Goal: Information Seeking & Learning: Learn about a topic

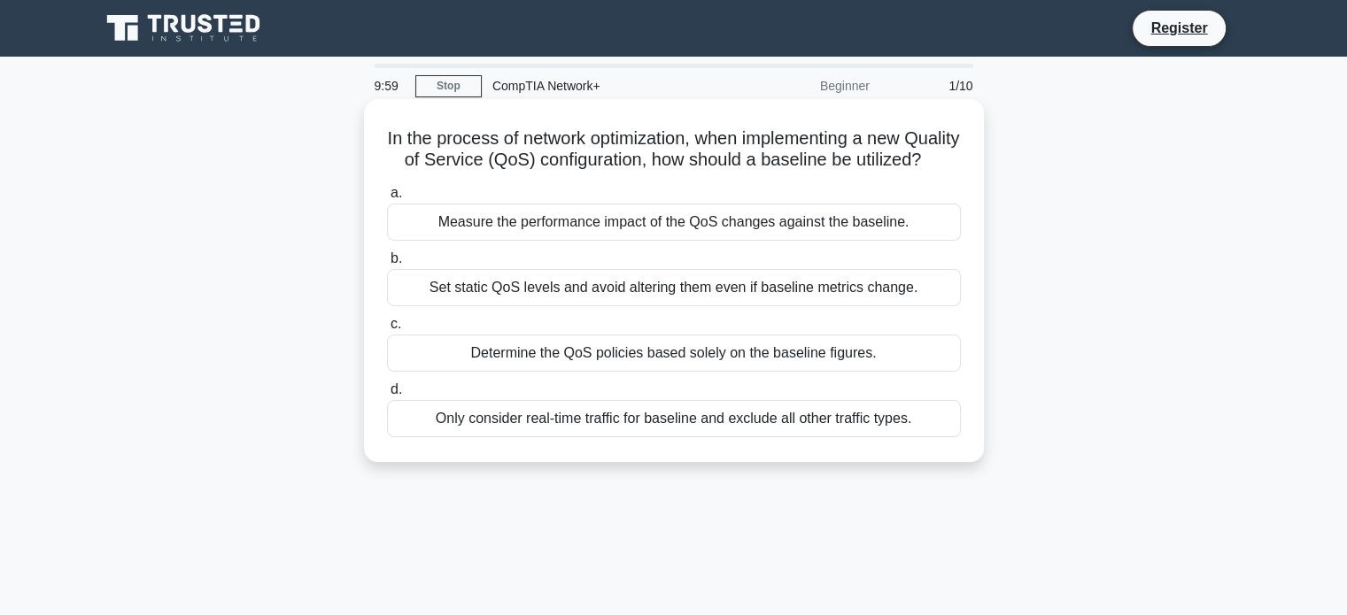
scroll to position [135, 0]
click at [586, 237] on div "Measure the performance impact of the QoS changes against the baseline." at bounding box center [674, 222] width 574 height 37
click at [387, 199] on input "a. Measure the performance impact of the QoS changes against the baseline." at bounding box center [387, 194] width 0 height 12
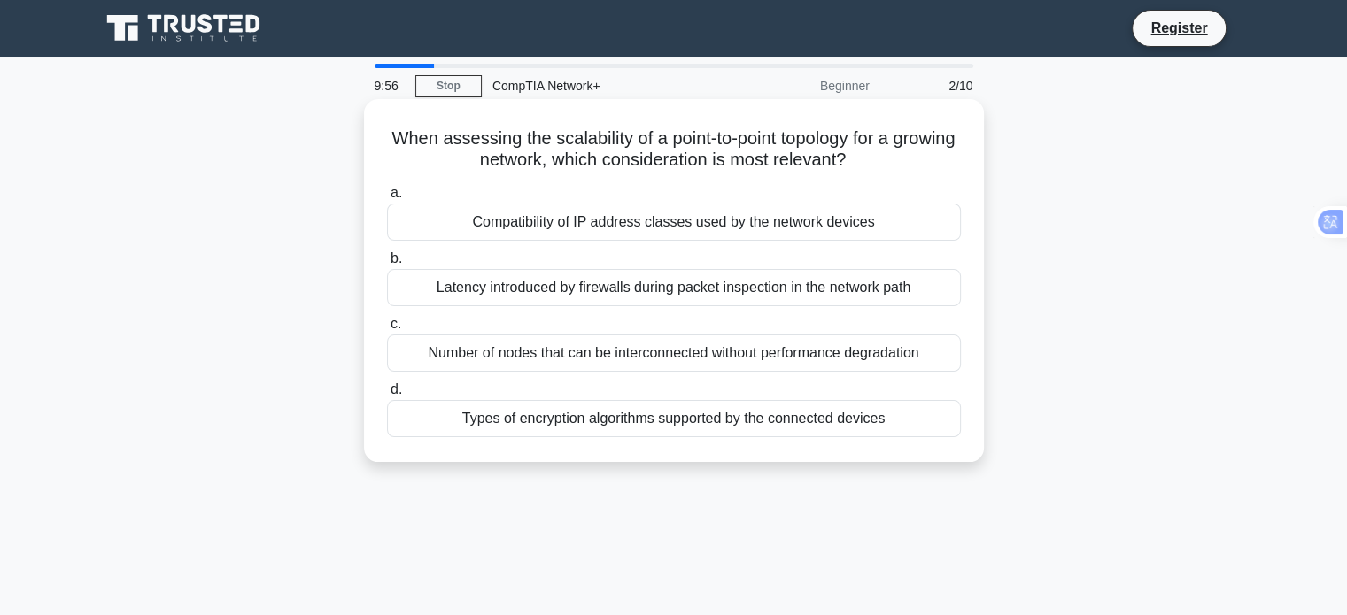
click at [592, 233] on div "Compatibility of IP address classes used by the network devices" at bounding box center [674, 222] width 574 height 37
click at [387, 199] on input "a. Compatibility of IP address classes used by the network devices" at bounding box center [387, 194] width 0 height 12
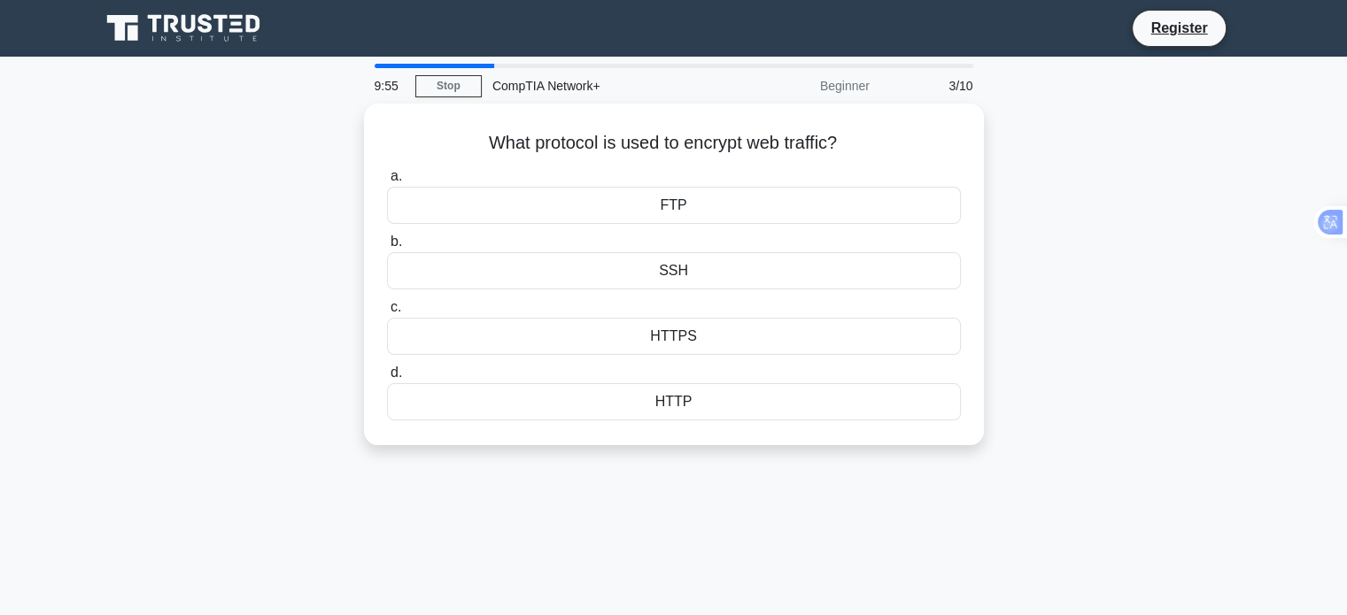
click at [592, 233] on label "b. SSH" at bounding box center [674, 260] width 574 height 58
click at [387, 236] on input "b. SSH" at bounding box center [387, 242] width 0 height 12
click at [592, 224] on div "SFTP" at bounding box center [674, 205] width 574 height 37
click at [387, 182] on input "a. SFTP" at bounding box center [387, 177] width 0 height 12
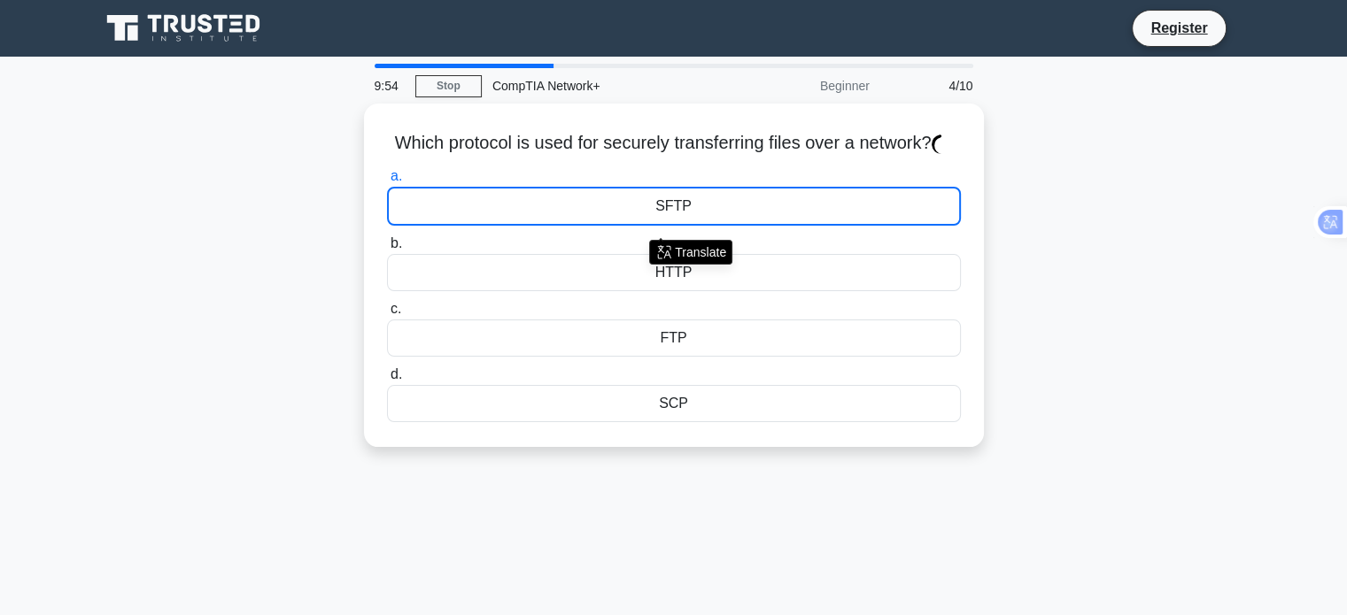
type textarea "SFTP"
click at [592, 226] on div "SFTP" at bounding box center [674, 206] width 574 height 39
click at [387, 182] on input "a. SFTP" at bounding box center [387, 177] width 0 height 12
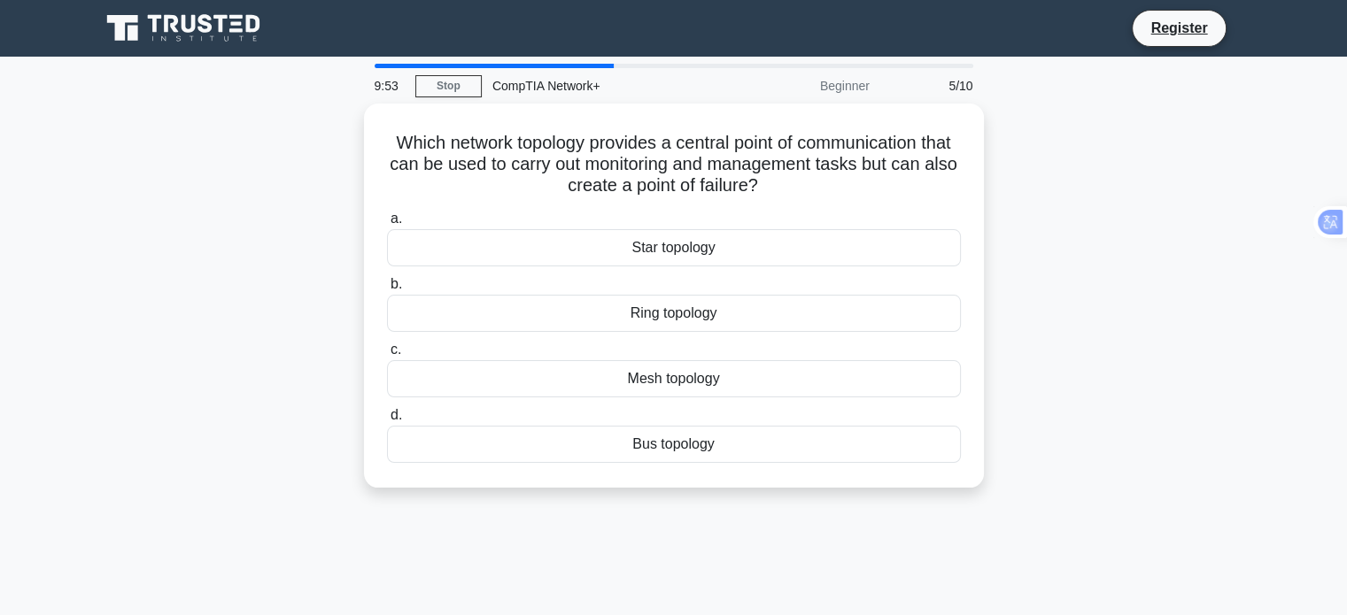
click at [592, 233] on div "Star topology" at bounding box center [674, 247] width 574 height 37
click at [387, 225] on input "a. Star topology" at bounding box center [387, 219] width 0 height 12
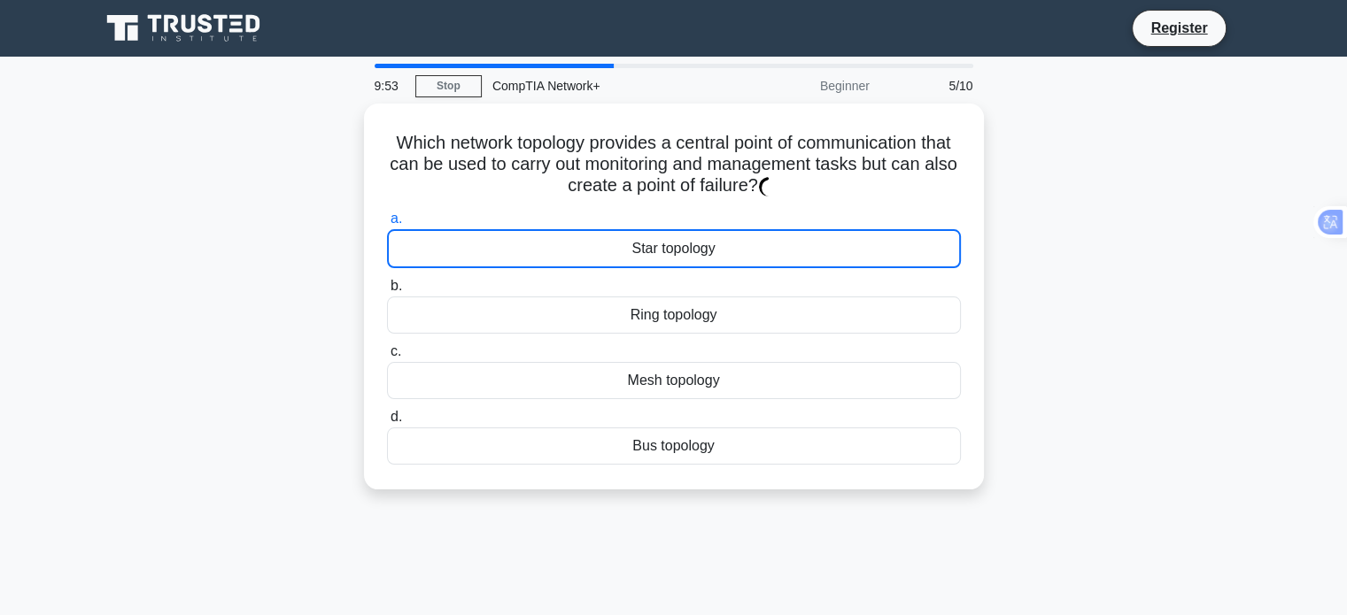
click at [592, 233] on div "Star topology" at bounding box center [674, 248] width 574 height 39
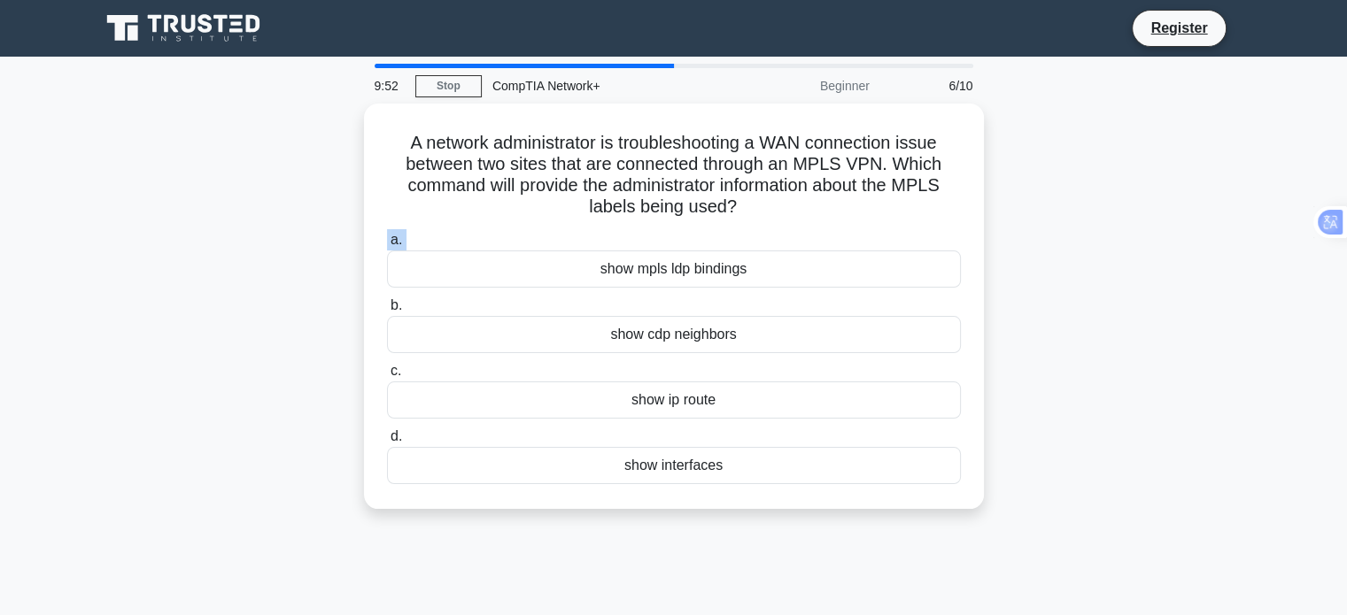
click at [592, 233] on label "a. show mpls ldp bindings" at bounding box center [674, 258] width 574 height 58
click at [387, 235] on input "a. show mpls ldp bindings" at bounding box center [387, 241] width 0 height 12
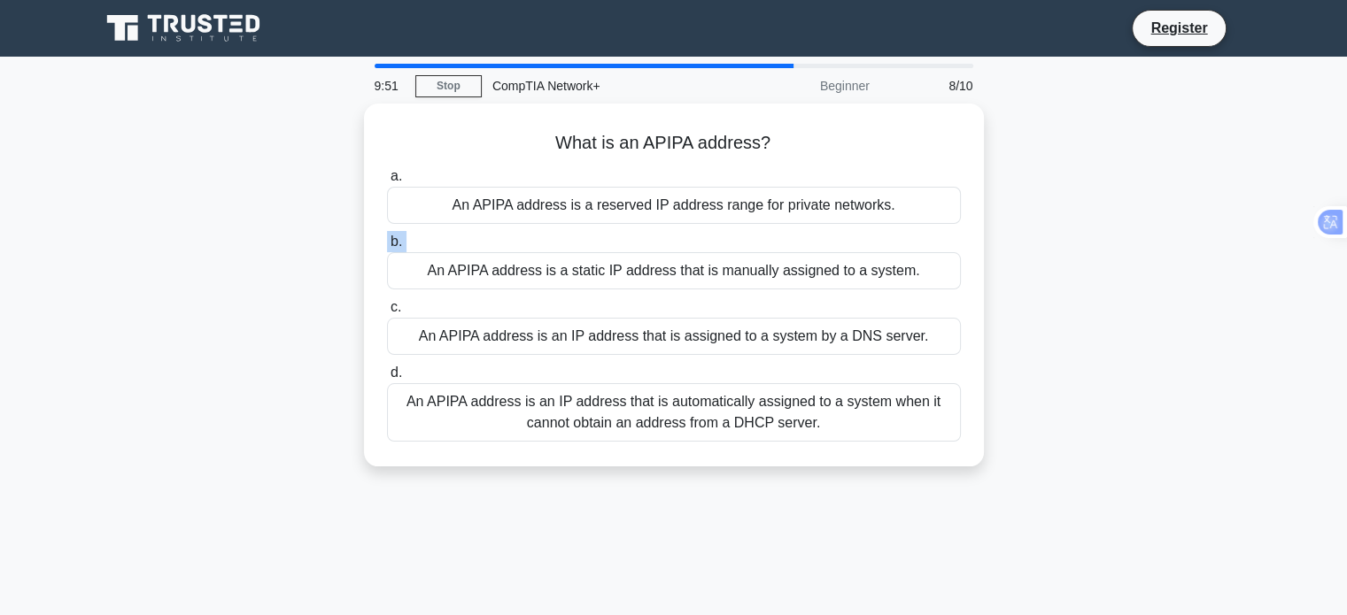
click at [592, 233] on label "b. An APIPA address is a static IP address that is manually assigned to a syste…" at bounding box center [674, 260] width 574 height 58
click at [387, 236] on input "b. An APIPA address is a static IP address that is manually assigned to a syste…" at bounding box center [387, 242] width 0 height 12
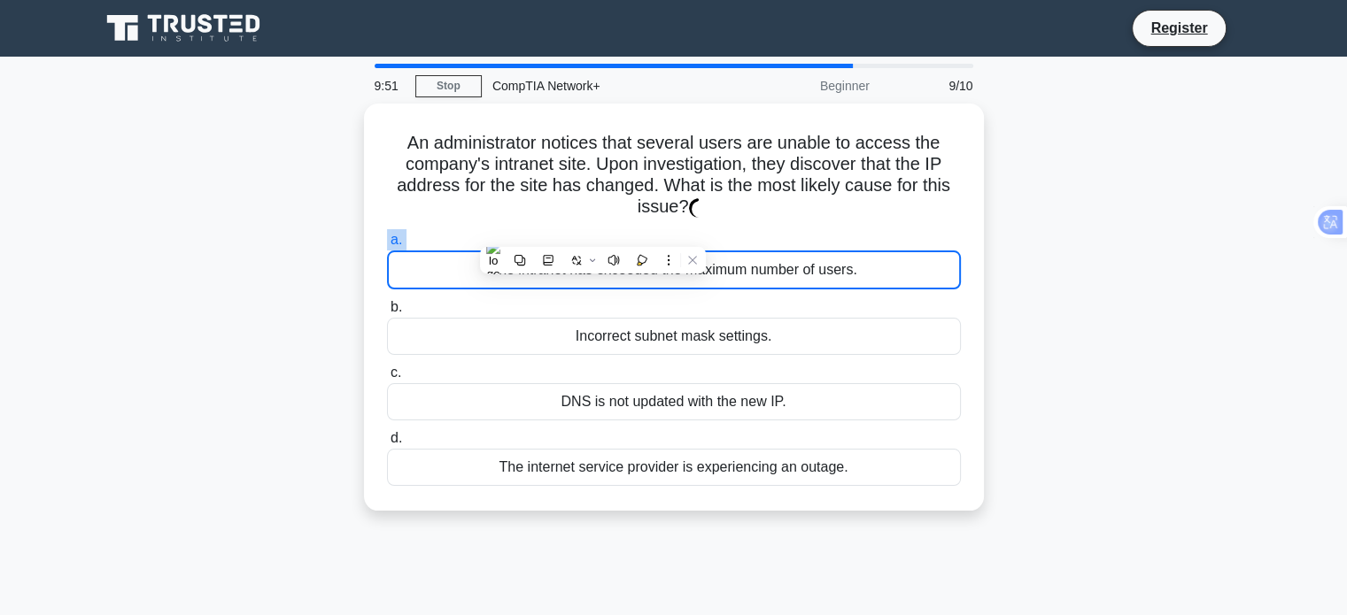
click at [592, 233] on label "a. The intranet has exceeded the maximum number of users." at bounding box center [674, 259] width 574 height 60
click at [387, 235] on input "a. The intranet has exceeded the maximum number of users." at bounding box center [387, 241] width 0 height 12
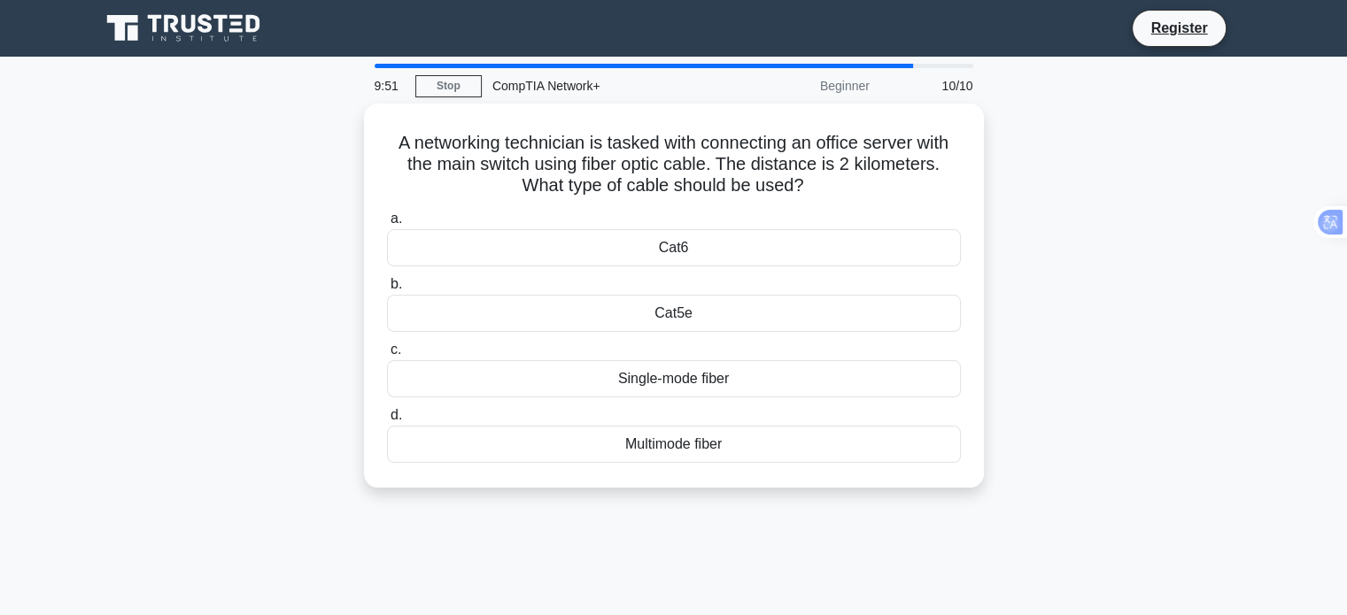
click at [592, 233] on div "Cat6" at bounding box center [674, 247] width 574 height 37
click at [387, 225] on input "a. Cat6" at bounding box center [387, 219] width 0 height 12
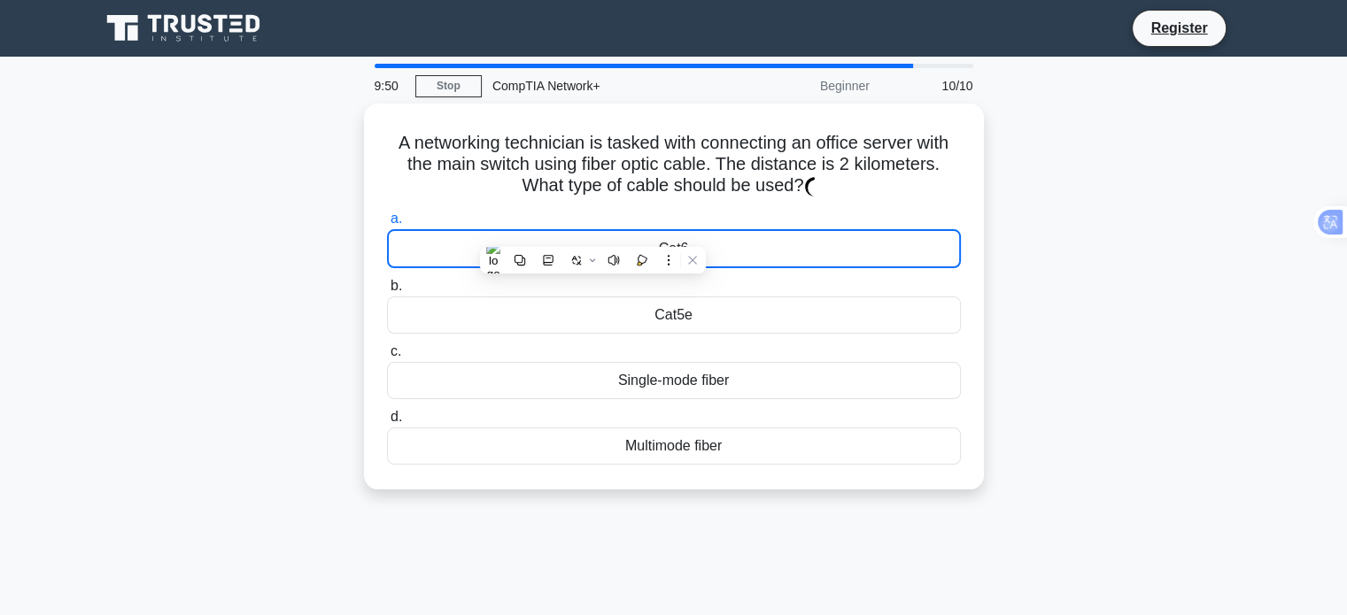
click at [592, 233] on div "Cat6" at bounding box center [674, 248] width 574 height 39
click at [387, 225] on input "a. Cat6" at bounding box center [387, 219] width 0 height 12
click at [592, 233] on div "Cat6" at bounding box center [674, 248] width 574 height 39
click at [387, 225] on input "a. Cat6" at bounding box center [387, 219] width 0 height 12
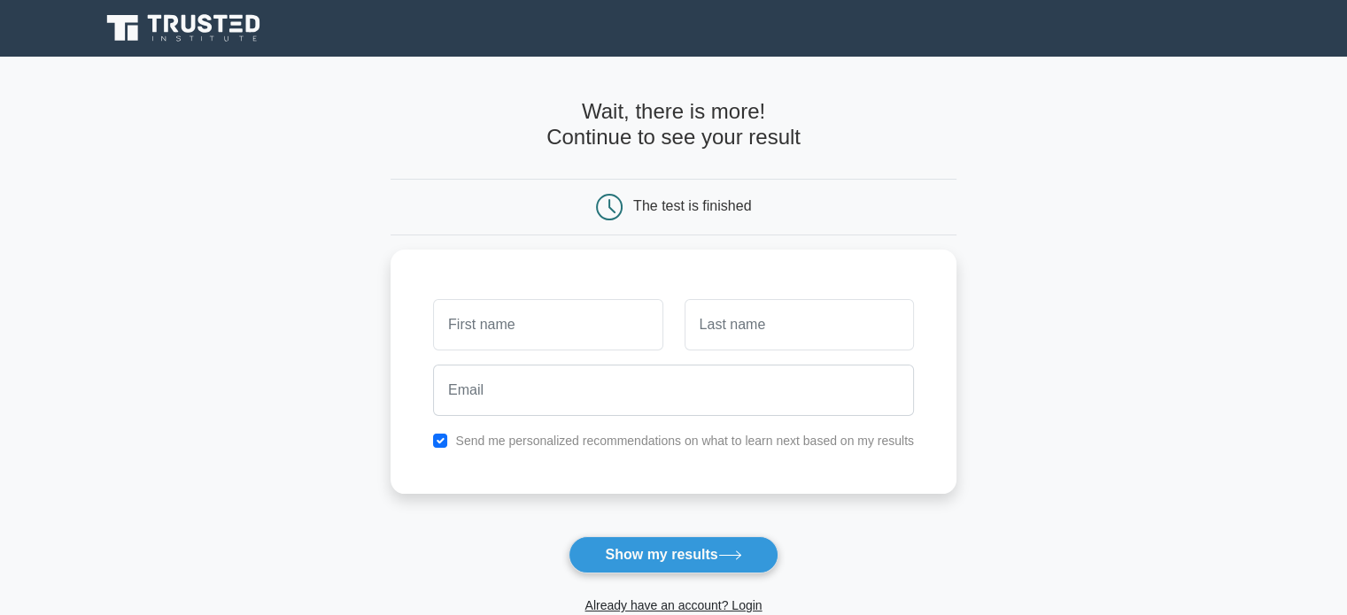
scroll to position [135, 0]
type input "CHRISTIAN EMMANUEL NGAYA"
click at [723, 324] on input "text" at bounding box center [798, 320] width 229 height 51
type input "Ngaya"
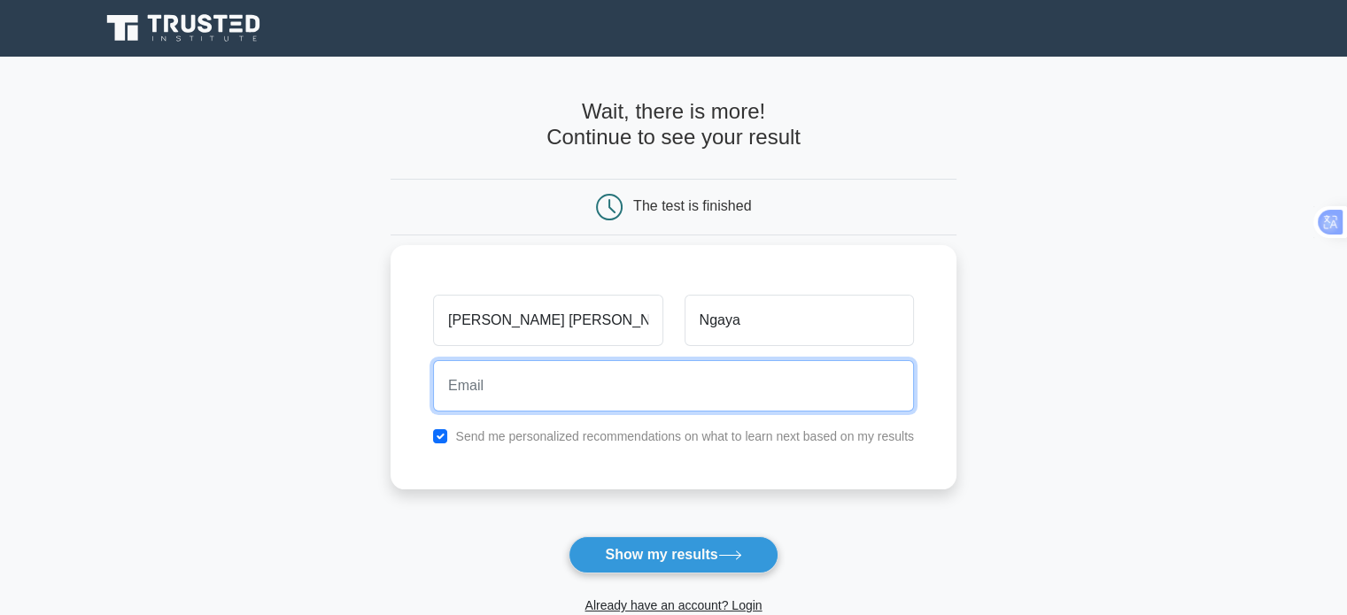
click at [772, 394] on input "email" at bounding box center [673, 385] width 481 height 51
type input "christianngaya2468@gamail.com"
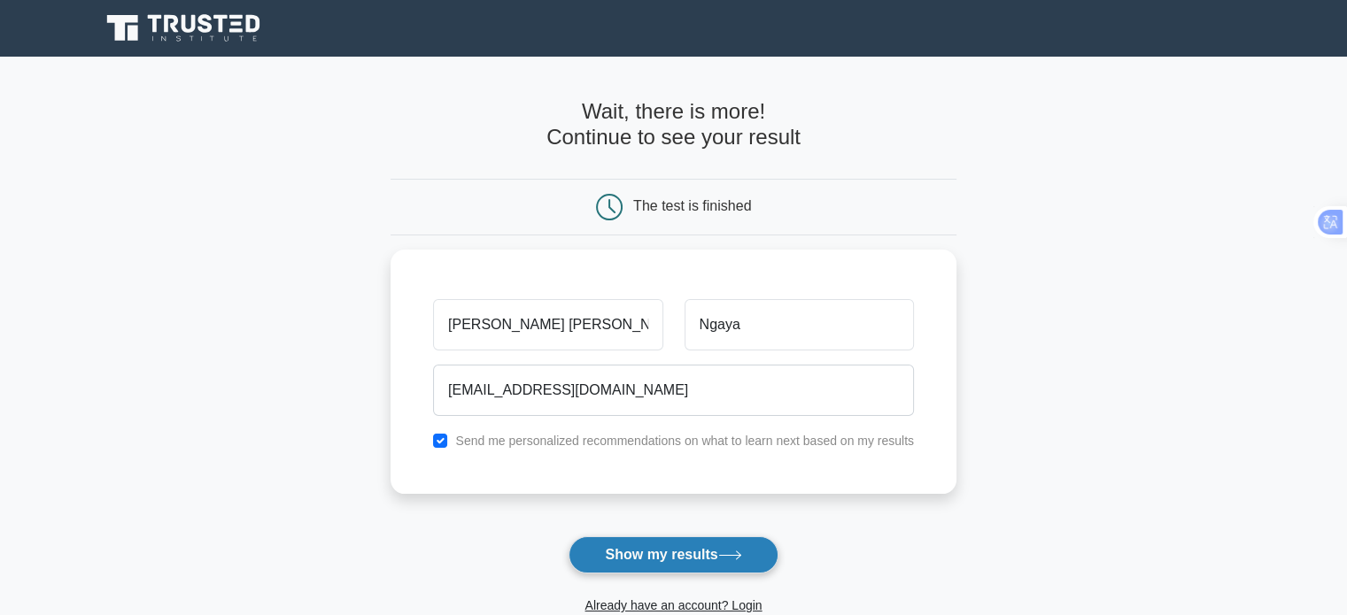
click at [703, 548] on button "Show my results" at bounding box center [672, 555] width 209 height 37
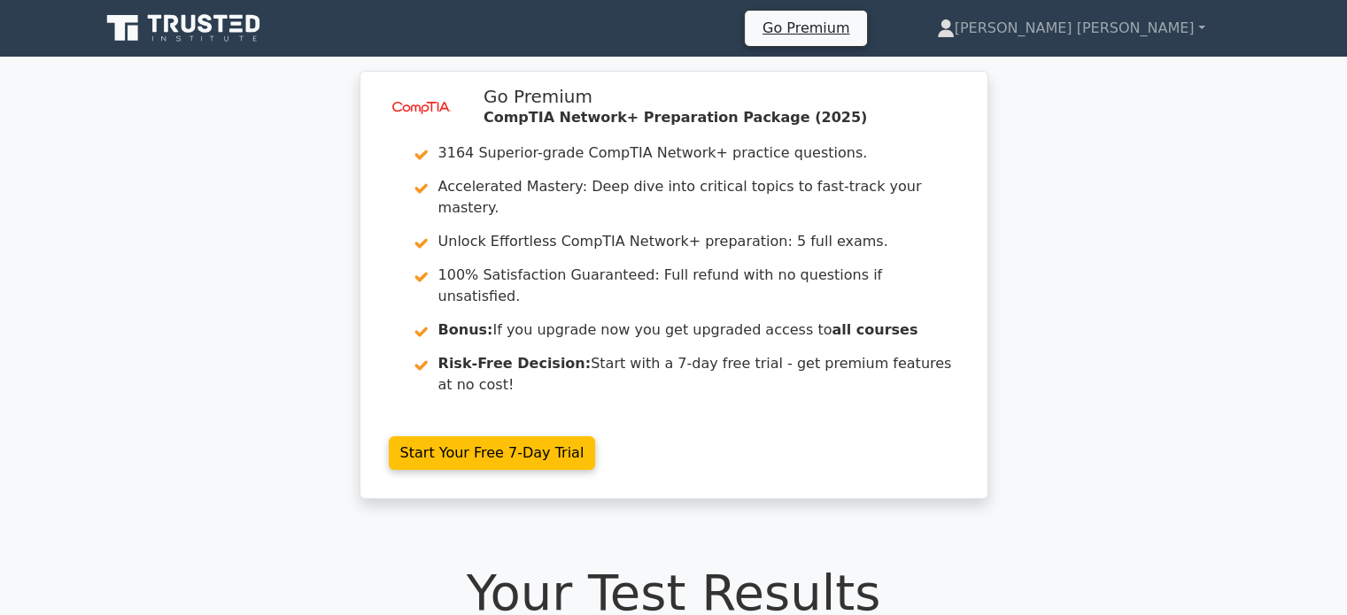
scroll to position [135, 0]
